Goal: Task Accomplishment & Management: Understand process/instructions

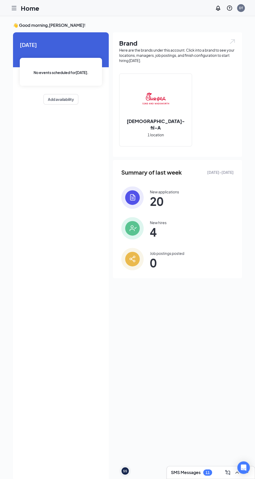
click at [14, 11] on icon "Hamburger" at bounding box center [14, 8] width 6 height 6
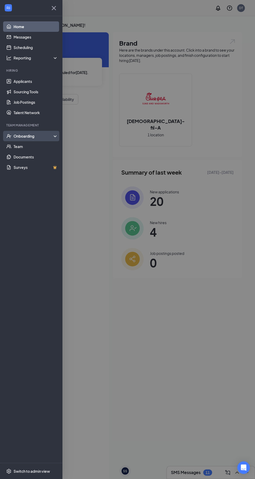
click at [15, 132] on div "Onboarding" at bounding box center [31, 136] width 63 height 10
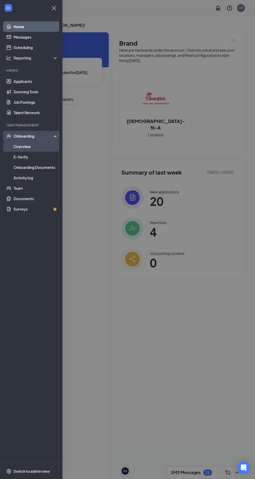
click at [16, 143] on link "Overview" at bounding box center [36, 146] width 45 height 10
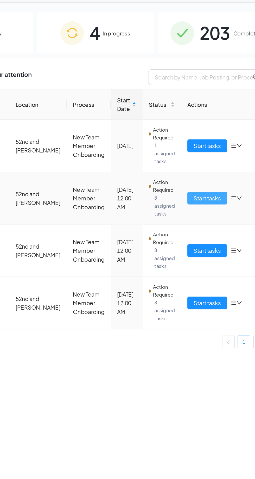
click at [209, 148] on button "Start tasks" at bounding box center [202, 145] width 26 height 8
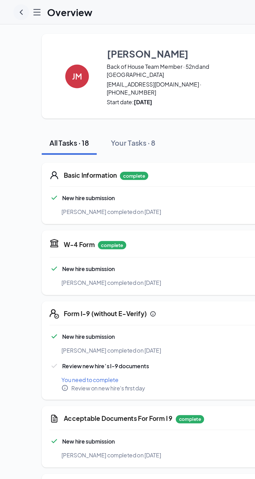
click at [14, 7] on icon "ChevronLeft" at bounding box center [14, 7] width 2 height 3
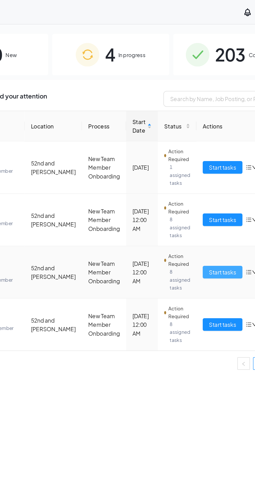
click at [205, 181] on span "Start tasks" at bounding box center [202, 180] width 18 height 6
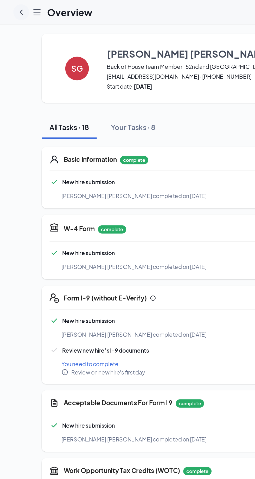
click at [14, 7] on icon "ChevronLeft" at bounding box center [14, 7] width 2 height 3
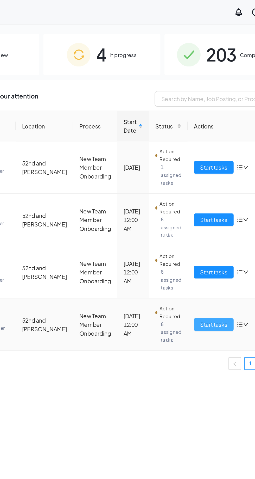
click at [203, 213] on span "Start tasks" at bounding box center [202, 215] width 18 height 6
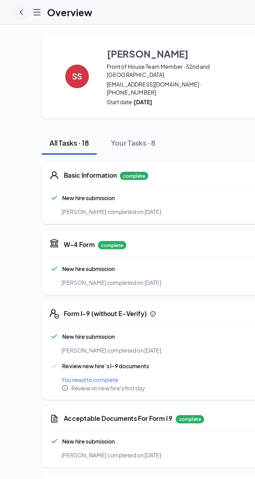
click at [14, 8] on icon "ChevronLeft" at bounding box center [14, 8] width 6 height 6
